Goal: Task Accomplishment & Management: Complete application form

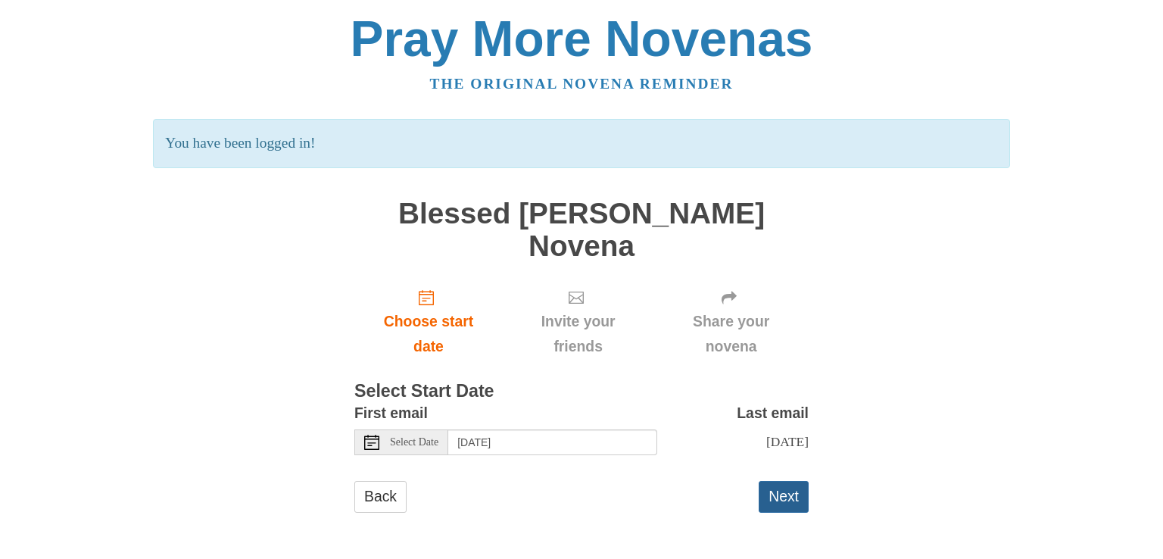
click at [772, 481] on button "Next" at bounding box center [784, 496] width 50 height 31
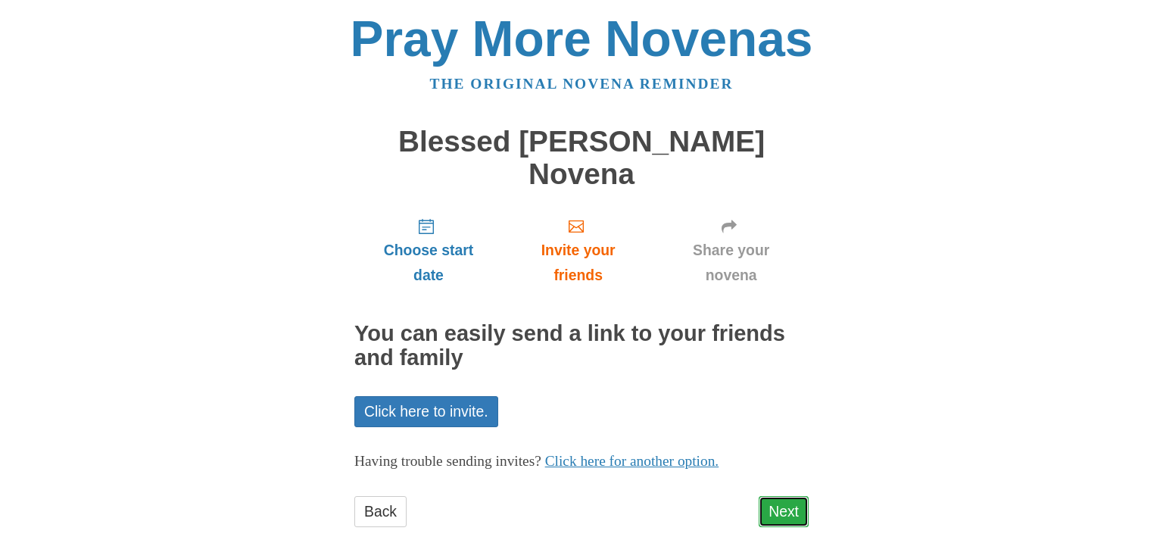
click at [786, 496] on link "Next" at bounding box center [784, 511] width 50 height 31
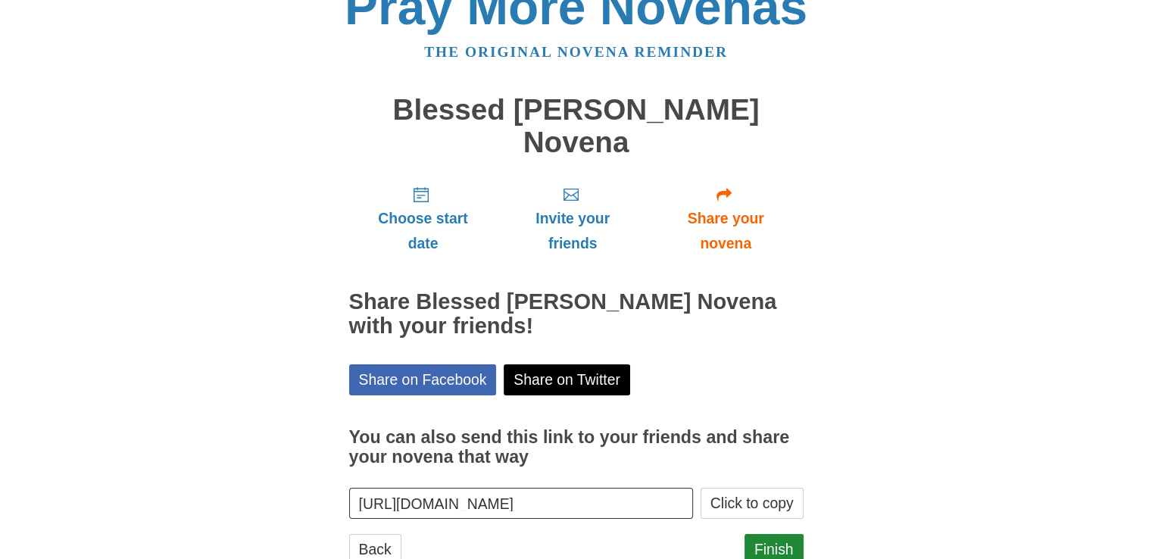
scroll to position [48, 0]
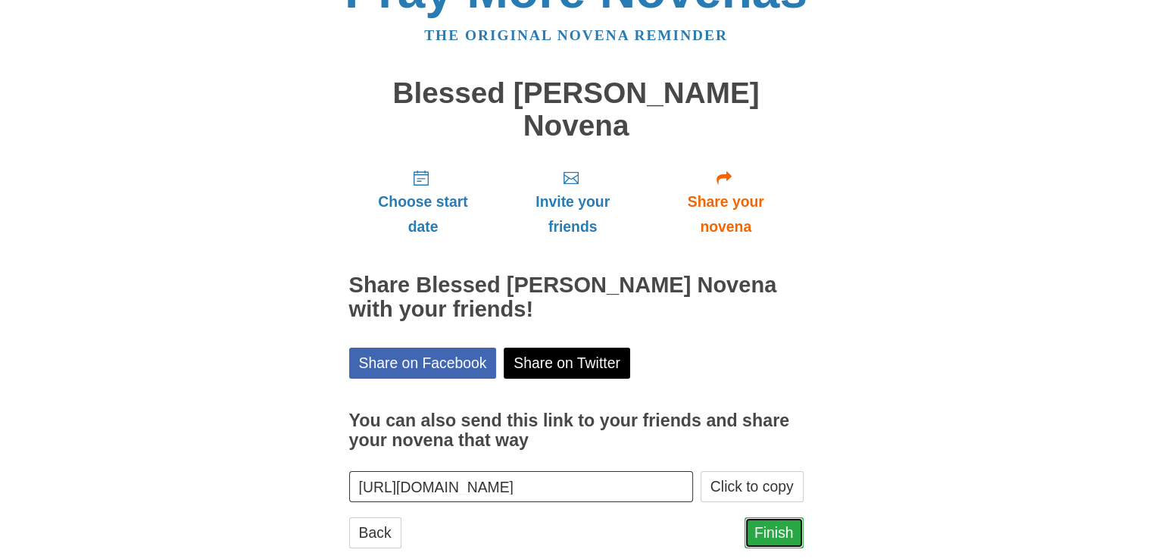
click at [765, 517] on link "Finish" at bounding box center [773, 532] width 59 height 31
